Goal: Information Seeking & Learning: Learn about a topic

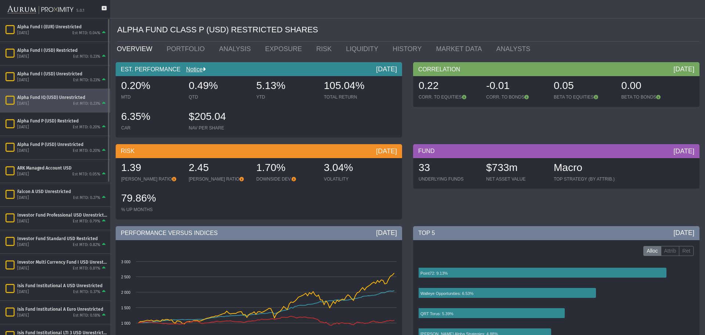
click at [53, 95] on div "Alpha Fund IQ (USD) Unrestricted" at bounding box center [62, 97] width 90 height 6
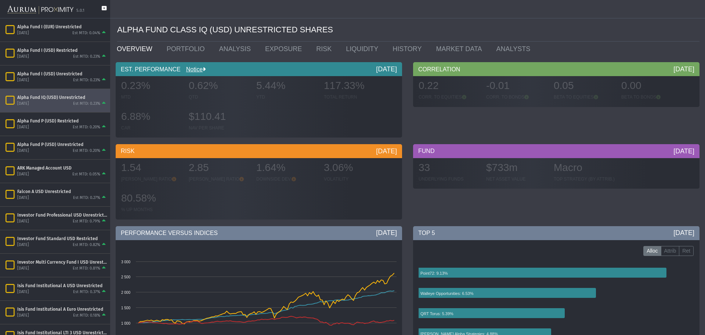
click at [103, 8] on icon at bounding box center [104, 12] width 5 height 12
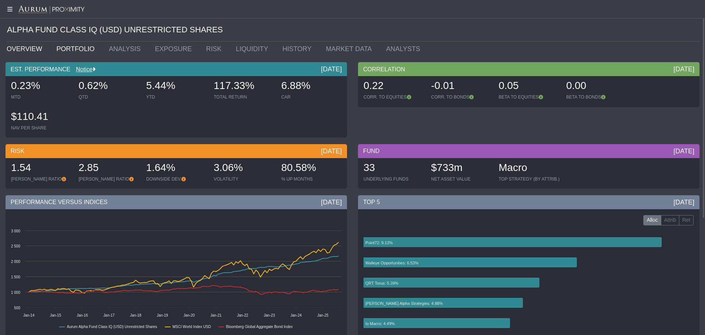
click at [56, 51] on link "PORTFOLIO" at bounding box center [77, 48] width 53 height 15
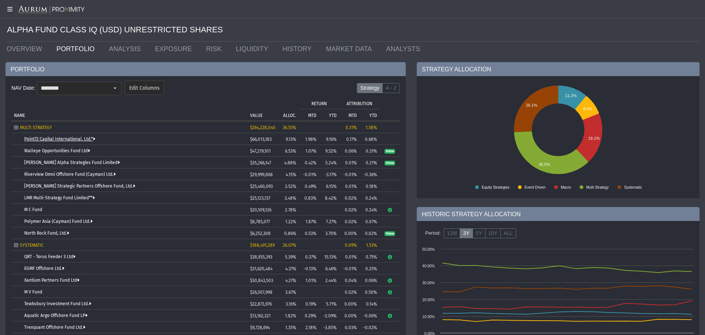
click at [50, 138] on link "Point72 Capital International, Ltd.*" at bounding box center [59, 138] width 71 height 5
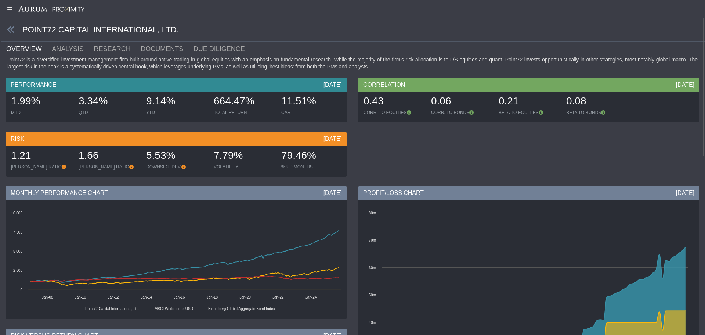
click at [12, 80] on div "PERFORMANCE [DATE]" at bounding box center [177, 84] width 342 height 14
click at [85, 49] on link "ANALYSIS" at bounding box center [72, 48] width 42 height 15
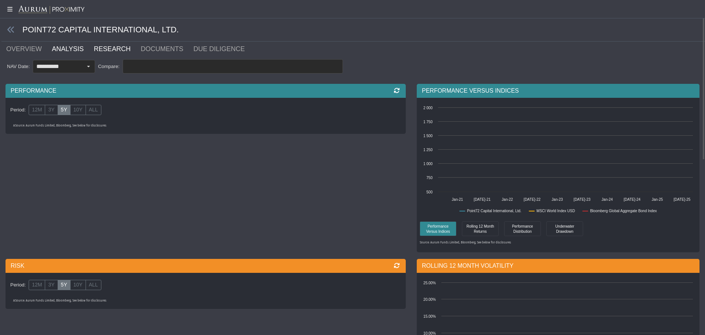
click at [93, 49] on link "RESEARCH" at bounding box center [116, 48] width 47 height 15
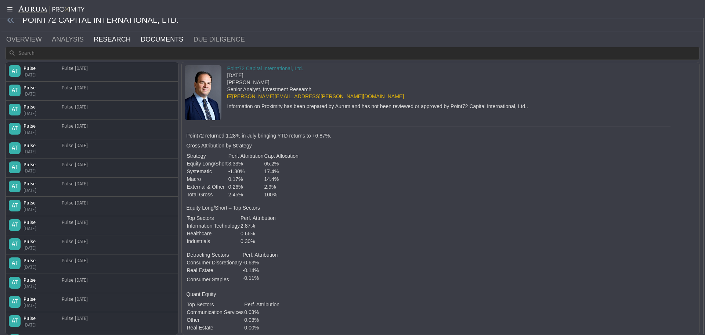
click at [140, 39] on link "DOCUMENTS" at bounding box center [166, 39] width 53 height 15
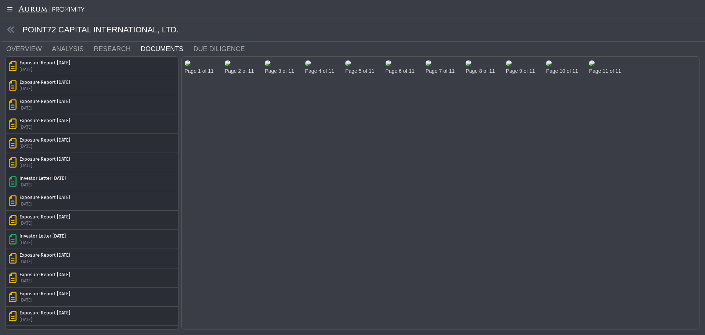
click at [191, 66] on img at bounding box center [188, 63] width 6 height 6
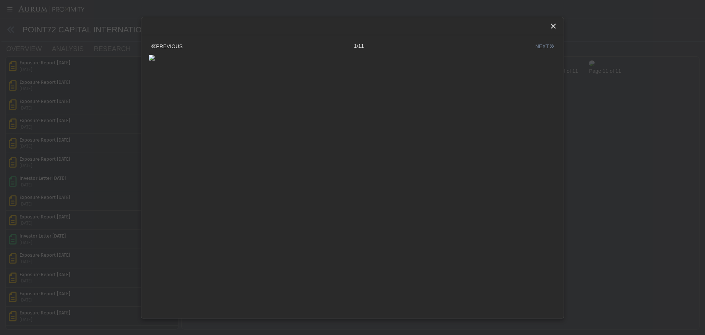
click at [533, 47] on button "NEXT" at bounding box center [544, 47] width 23 height 8
click at [551, 28] on icon "Close" at bounding box center [553, 26] width 7 height 7
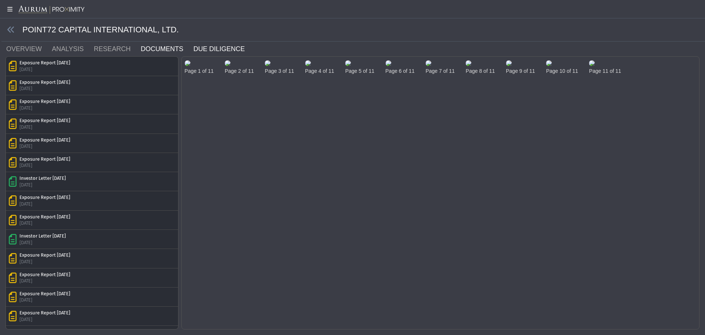
click at [214, 48] on link "DUE DILIGENCE" at bounding box center [224, 48] width 62 height 15
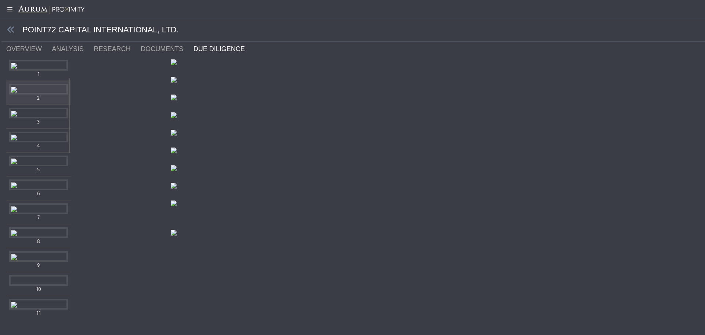
scroll to position [110, 0]
click at [43, 118] on div "Items" at bounding box center [38, 113] width 59 height 11
click at [52, 142] on div "Items" at bounding box center [38, 136] width 59 height 11
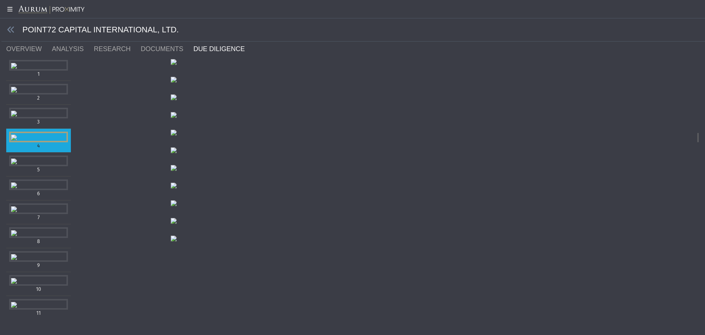
scroll to position [1918, 0]
click at [30, 118] on div "Items" at bounding box center [38, 113] width 59 height 11
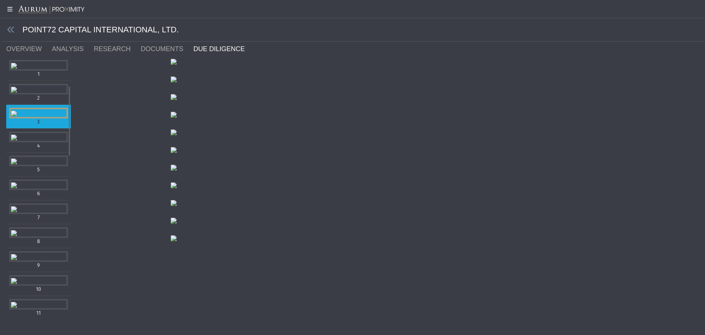
scroll to position [0, 0]
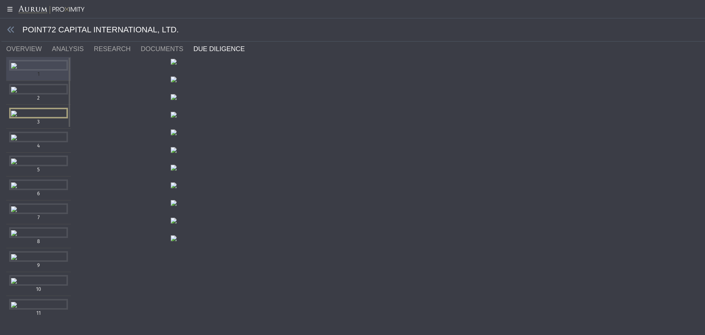
click at [21, 71] on div "Items" at bounding box center [38, 65] width 59 height 11
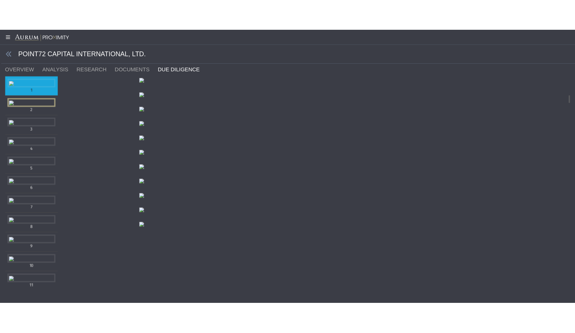
scroll to position [592, 0]
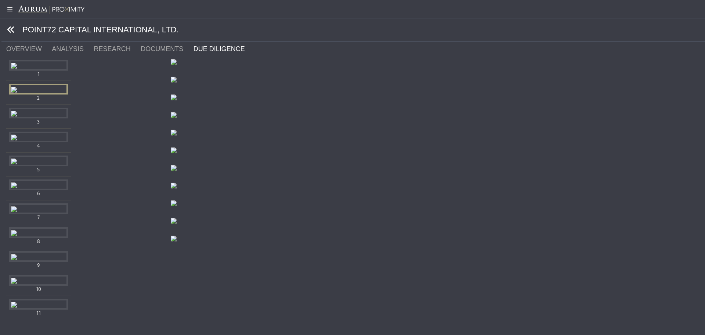
click at [10, 31] on icon at bounding box center [11, 30] width 8 height 8
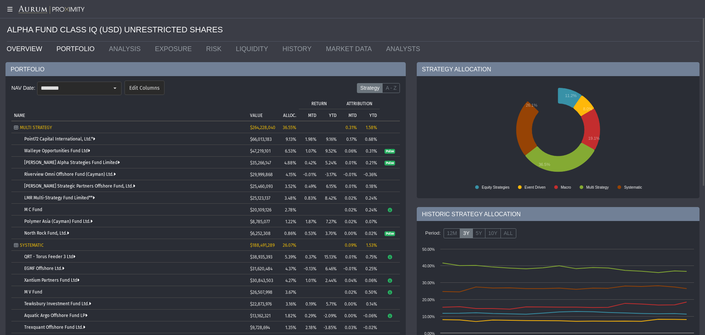
click at [25, 47] on link "OVERVIEW" at bounding box center [26, 48] width 50 height 15
